Goal: Information Seeking & Learning: Learn about a topic

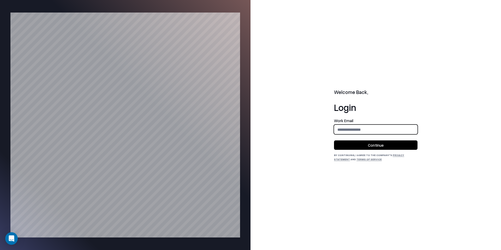
click at [364, 132] on input "email" at bounding box center [375, 130] width 83 height 10
type input "**********"
click at [382, 145] on button "Continue" at bounding box center [376, 144] width 84 height 9
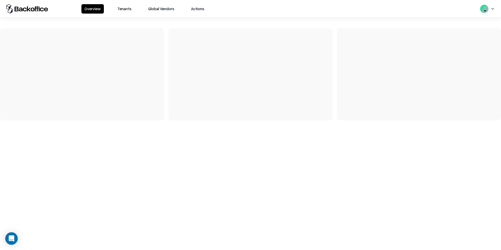
click at [122, 6] on button "Tenants" at bounding box center [124, 8] width 20 height 9
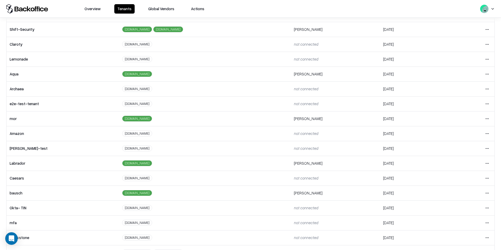
scroll to position [67, 0]
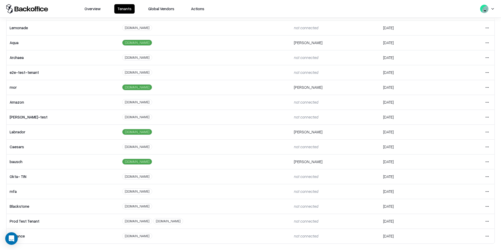
click at [489, 148] on html "Overview Tenants Global Vendors Actions Tenants Add Tenant Tenant name Domain A…" at bounding box center [250, 125] width 501 height 250
click at [451, 189] on div "Login to tenant" at bounding box center [465, 190] width 56 height 10
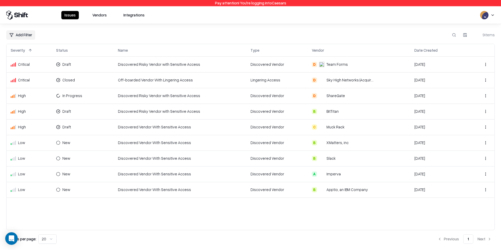
click at [99, 15] on button "Vendors" at bounding box center [99, 15] width 21 height 8
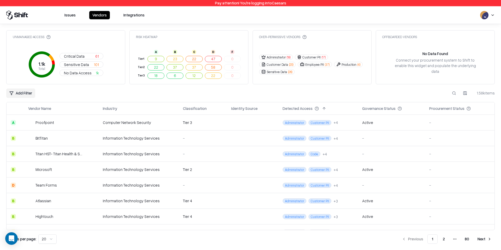
click at [77, 64] on span "Sensitive Data" at bounding box center [76, 64] width 25 height 5
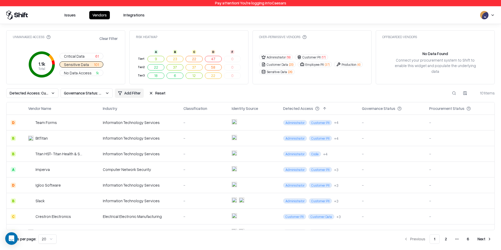
click at [80, 57] on span "Critical Data" at bounding box center [74, 56] width 21 height 5
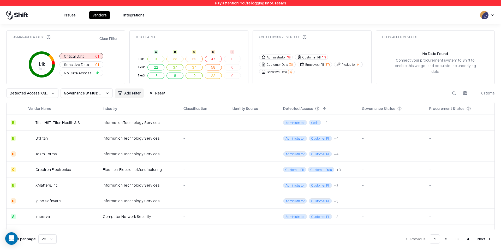
click at [281, 65] on button "Customer Data ( 20 )" at bounding box center [277, 64] width 37 height 5
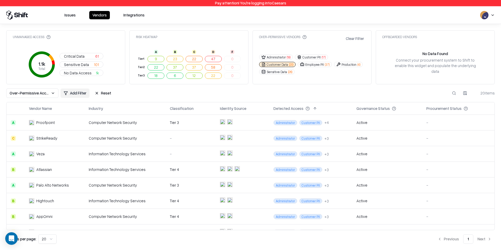
click at [73, 16] on button "Issues" at bounding box center [69, 15] width 17 height 8
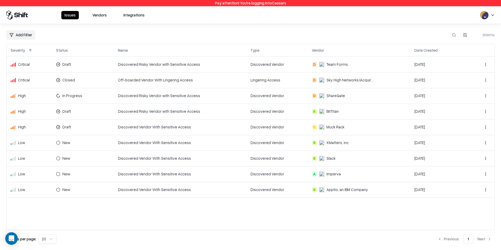
click at [102, 15] on button "Vendors" at bounding box center [99, 15] width 21 height 8
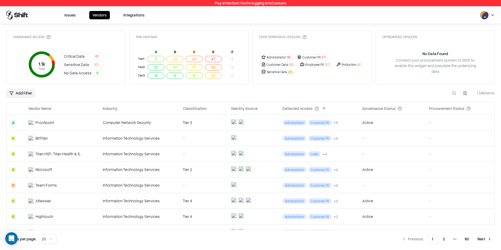
click at [88, 65] on button "Sensitive Data 101" at bounding box center [82, 64] width 44 height 6
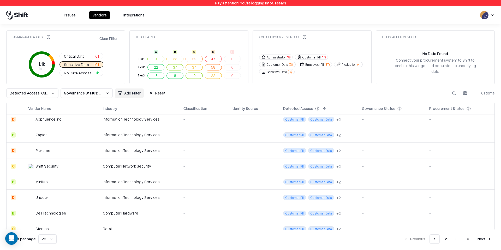
scroll to position [198, 0]
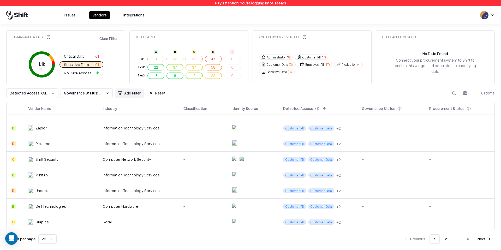
click at [62, 174] on div "Minitab" at bounding box center [55, 174] width 54 height 5
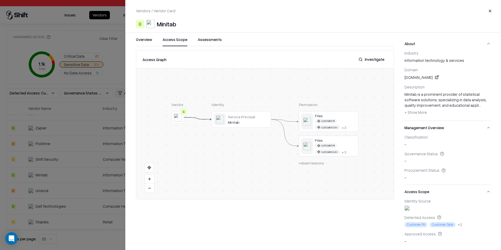
click at [180, 43] on button "Access Scope" at bounding box center [175, 41] width 25 height 9
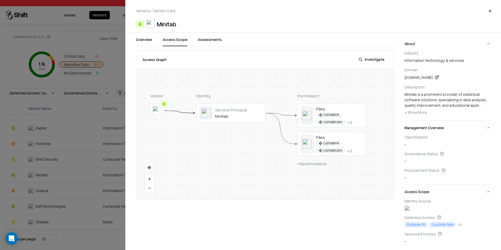
click at [366, 59] on button "Investigate" at bounding box center [372, 59] width 32 height 9
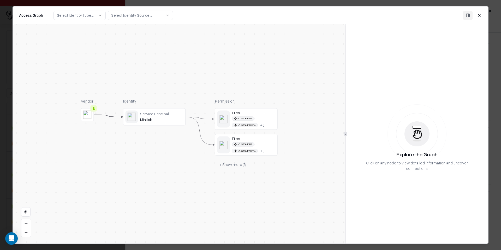
click at [226, 162] on button "+ Show more ( 6 )" at bounding box center [233, 164] width 36 height 9
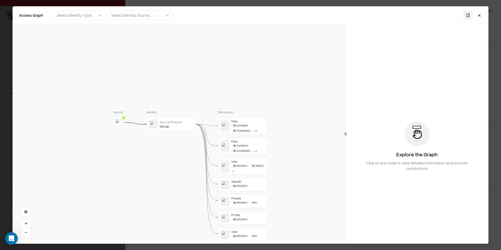
click at [255, 142] on div "Files" at bounding box center [249, 141] width 34 height 4
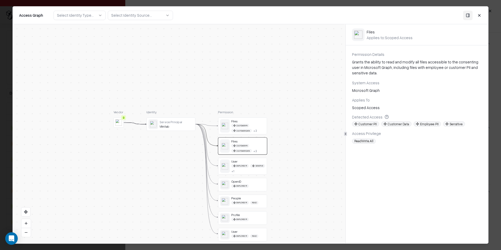
click at [259, 122] on div "Files" at bounding box center [249, 121] width 34 height 4
click at [479, 14] on button "Close" at bounding box center [479, 14] width 9 height 9
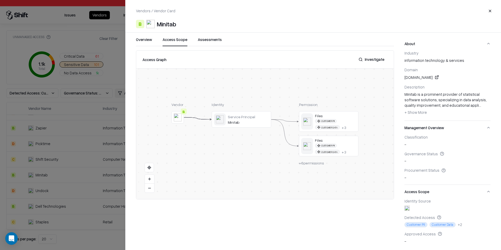
click at [491, 12] on button "Close" at bounding box center [489, 10] width 9 height 9
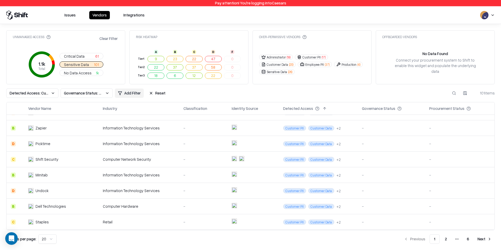
click at [72, 17] on button "Issues" at bounding box center [69, 15] width 17 height 8
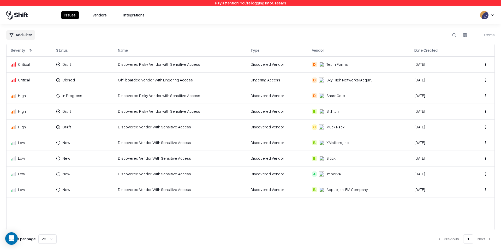
click at [94, 16] on button "Vendors" at bounding box center [99, 15] width 21 height 8
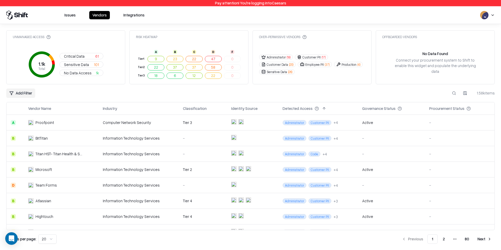
click at [95, 64] on span "101" at bounding box center [96, 64] width 5 height 5
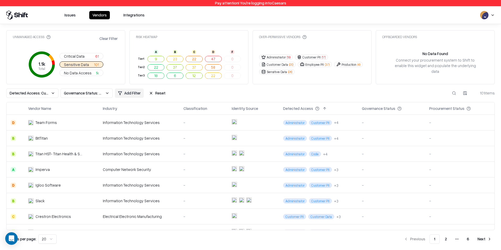
click at [93, 56] on button "Critical Data 61" at bounding box center [82, 56] width 44 height 6
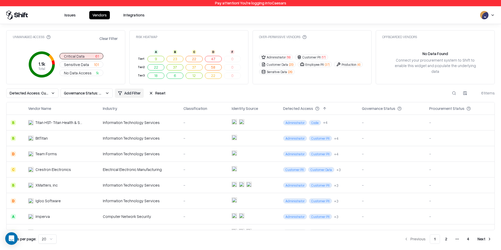
click at [92, 66] on button "Sensitive Data 101" at bounding box center [82, 64] width 44 height 6
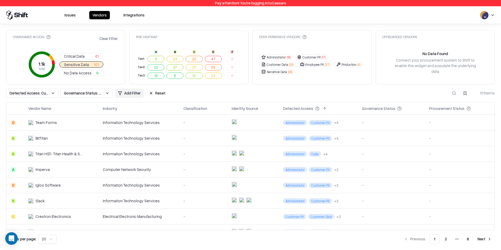
click at [104, 127] on td "Information Technology Services" at bounding box center [139, 123] width 80 height 16
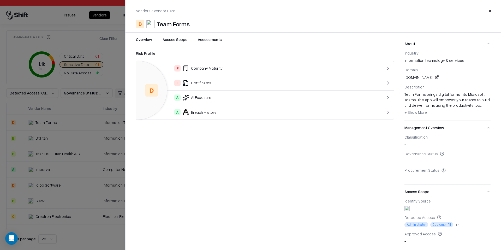
click at [490, 11] on button "Close" at bounding box center [489, 10] width 9 height 9
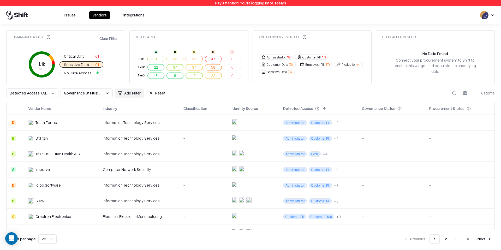
click at [69, 16] on button "Issues" at bounding box center [69, 15] width 17 height 8
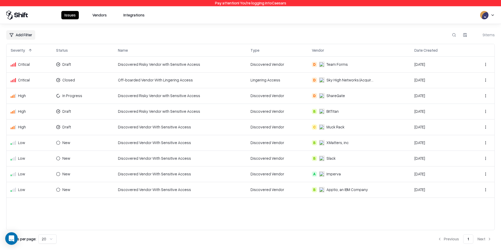
click at [142, 63] on td "Discovered Risky Vendor with Sensitive Access" at bounding box center [180, 65] width 133 height 16
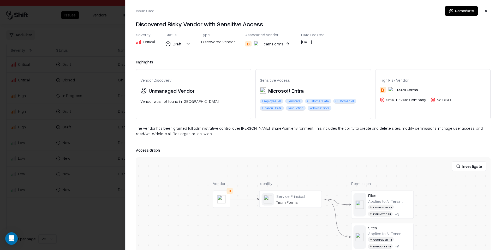
click at [485, 12] on button "button" at bounding box center [485, 10] width 9 height 9
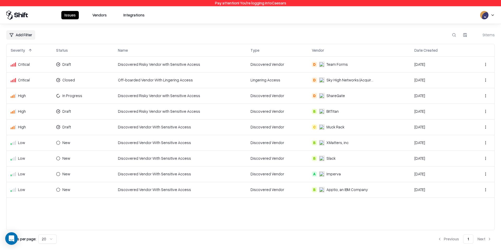
click at [98, 18] on button "Vendors" at bounding box center [99, 15] width 21 height 8
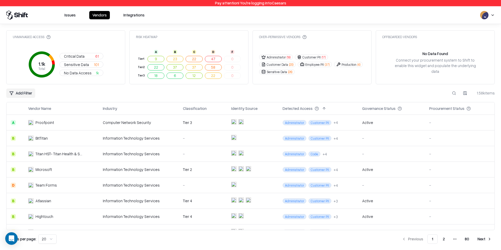
click at [93, 73] on button "No Data Access 1k" at bounding box center [82, 73] width 44 height 6
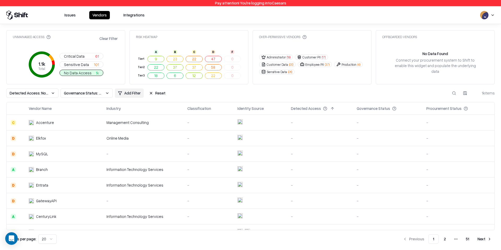
click at [124, 126] on td "Management Consulting" at bounding box center [142, 123] width 81 height 16
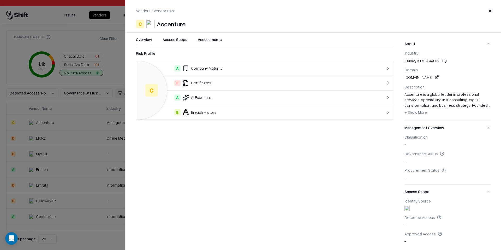
click at [184, 40] on button "Access Scope" at bounding box center [175, 41] width 25 height 9
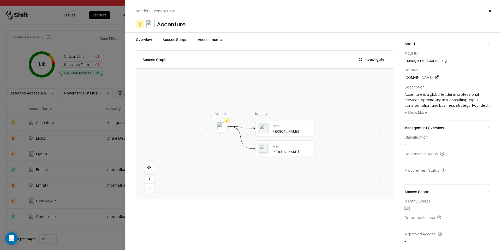
click at [492, 10] on button "Close" at bounding box center [489, 10] width 9 height 9
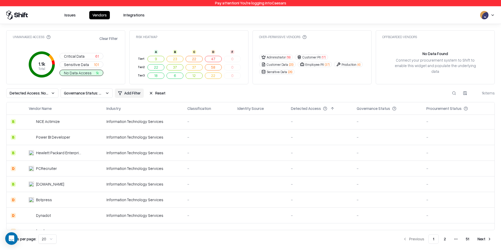
scroll to position [116, 0]
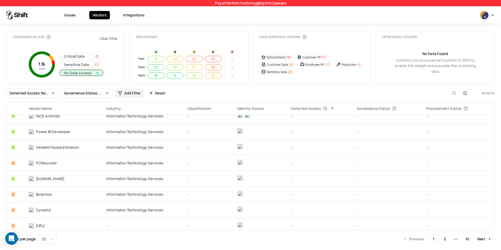
click at [193, 205] on td "-" at bounding box center [208, 210] width 50 height 16
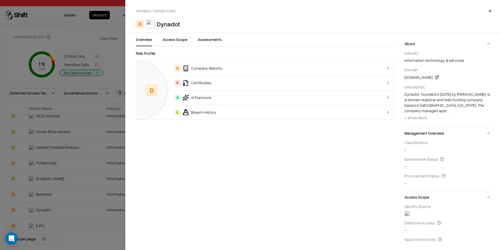
click at [176, 39] on button "Access Scope" at bounding box center [175, 41] width 25 height 9
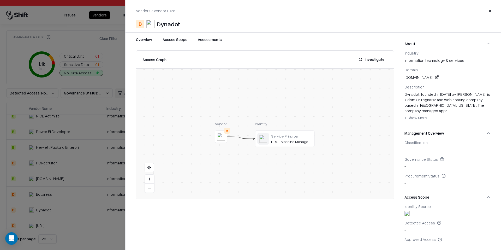
click at [0, 0] on div at bounding box center [0, 0] width 0 height 0
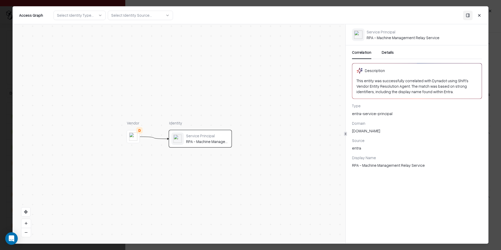
click at [366, 132] on div "[DOMAIN_NAME]" at bounding box center [417, 130] width 130 height 5
click at [376, 80] on div "This entity was successfully correlated with Dynadot using Shift's Vendor Entit…" at bounding box center [417, 86] width 121 height 16
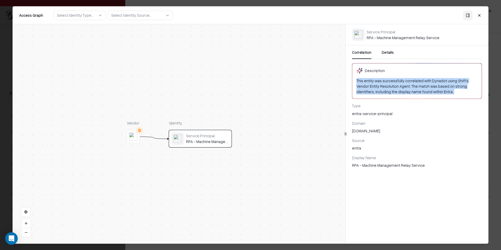
click at [376, 80] on div "This entity was successfully correlated with Dynadot using Shift's Vendor Entit…" at bounding box center [417, 86] width 121 height 16
click at [479, 15] on button "Close" at bounding box center [479, 14] width 9 height 9
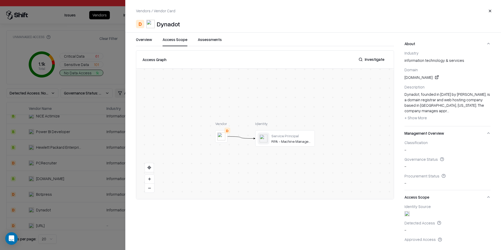
click at [488, 14] on button "Close" at bounding box center [489, 10] width 9 height 9
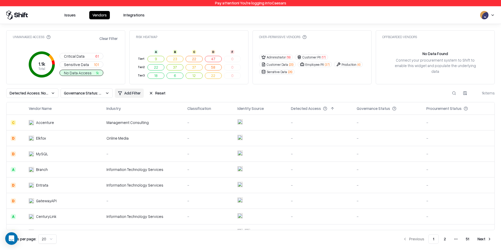
click at [74, 17] on button "Issues" at bounding box center [69, 15] width 17 height 8
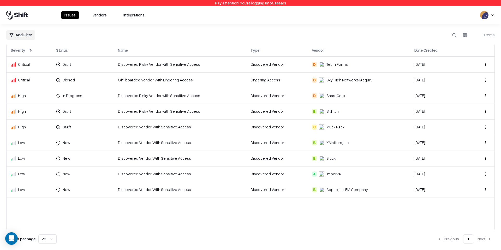
click at [166, 125] on td "Discovered Vendor With Sensitive Access" at bounding box center [180, 127] width 133 height 16
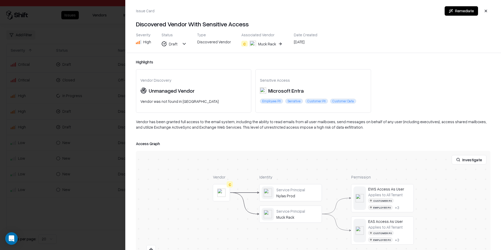
click at [485, 11] on button "button" at bounding box center [485, 10] width 9 height 9
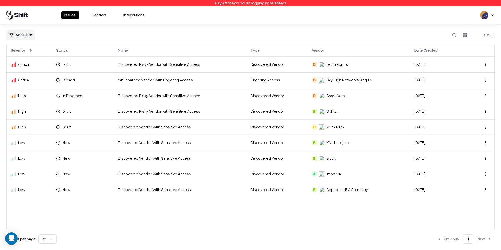
click at [333, 61] on td "D Team Forms" at bounding box center [359, 65] width 102 height 16
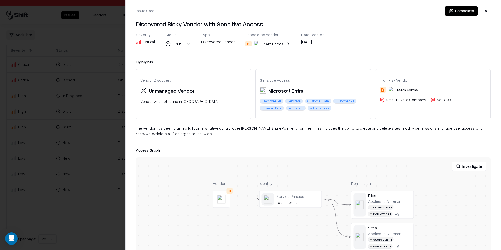
click at [260, 41] on div "Team Forms" at bounding box center [269, 44] width 30 height 6
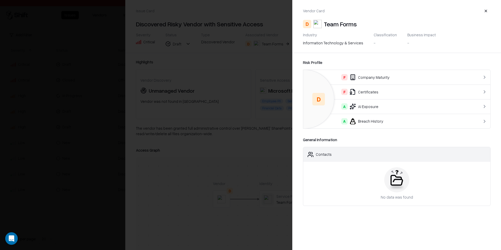
click at [339, 23] on div "Team Forms" at bounding box center [340, 24] width 33 height 8
click at [486, 10] on button "button" at bounding box center [485, 10] width 9 height 9
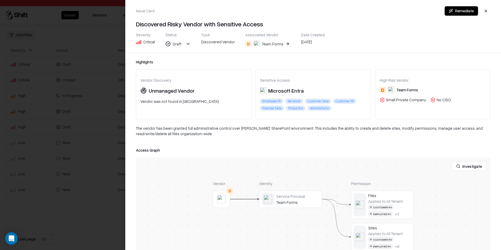
click at [485, 11] on button "button" at bounding box center [485, 10] width 9 height 9
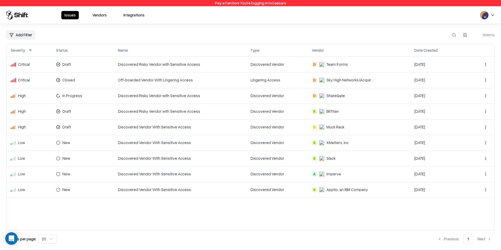
click at [97, 14] on button "Vendors" at bounding box center [99, 15] width 21 height 8
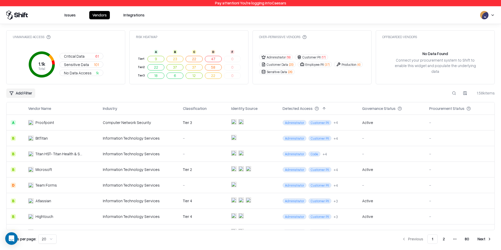
click at [167, 122] on div "Computer Network Security" at bounding box center [139, 122] width 72 height 5
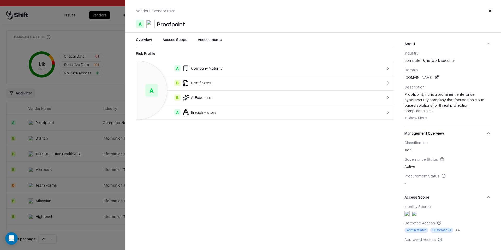
click at [493, 11] on button "Close" at bounding box center [489, 10] width 9 height 9
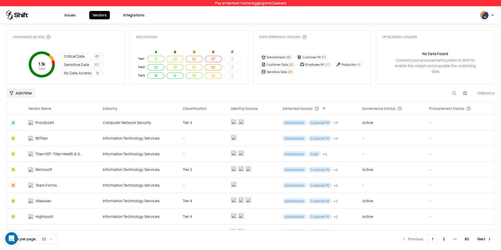
click at [195, 190] on td "-" at bounding box center [203, 185] width 48 height 16
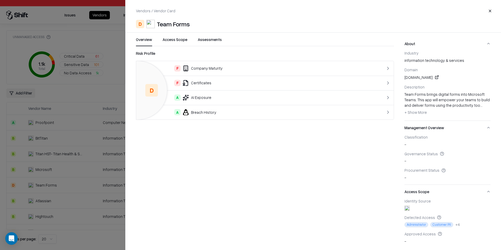
click at [487, 12] on button "Close" at bounding box center [489, 10] width 9 height 9
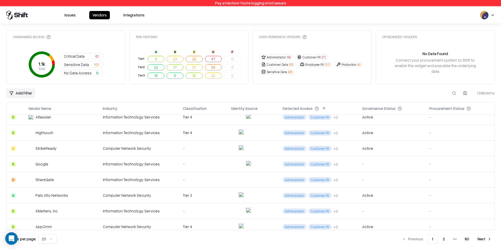
scroll to position [86, 0]
